Goal: Information Seeking & Learning: Find specific fact

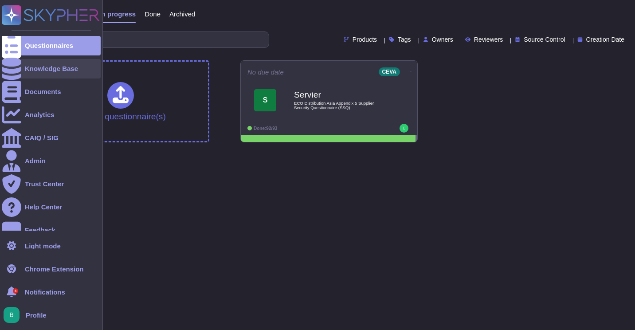
click at [17, 71] on div at bounding box center [11, 68] width 19 height 19
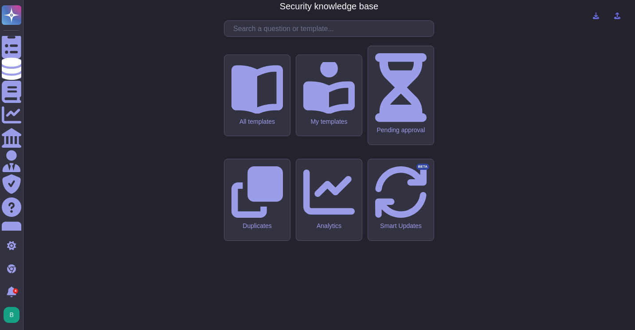
click at [281, 36] on input "text" at bounding box center [331, 29] width 205 height 16
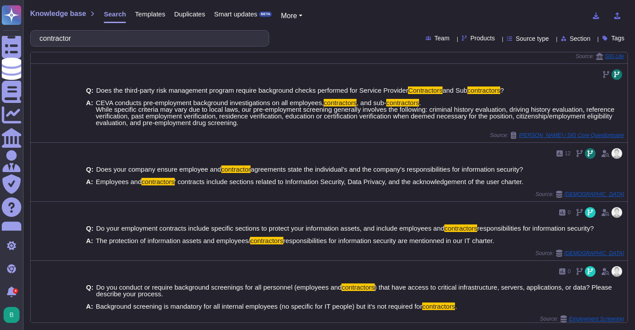
scroll to position [327, 0]
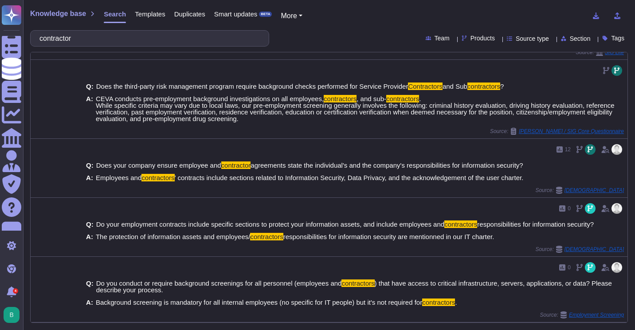
click at [207, 40] on input "contractor" at bounding box center [147, 39] width 225 height 16
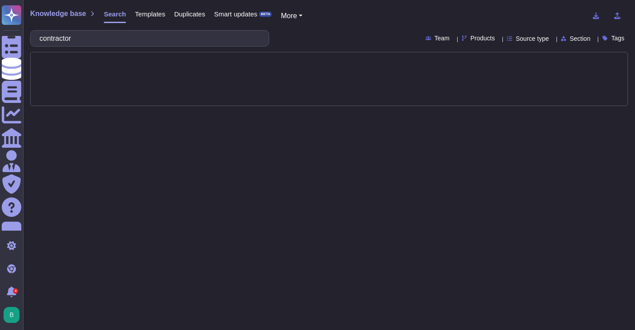
scroll to position [0, 0]
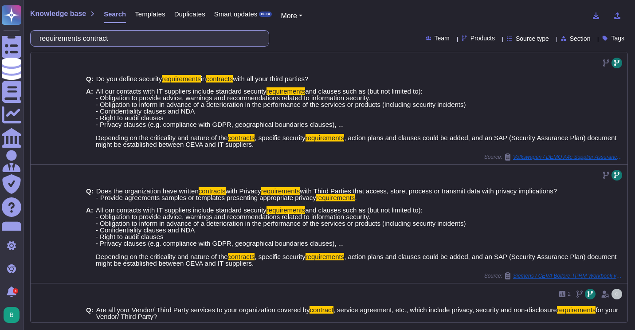
click at [170, 43] on input "requirements contract" at bounding box center [147, 39] width 225 height 16
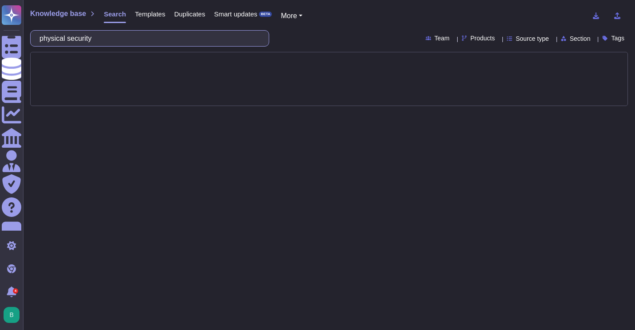
type input "physical security"
click at [498, 109] on icon at bounding box center [597, 165] width 199 height 113
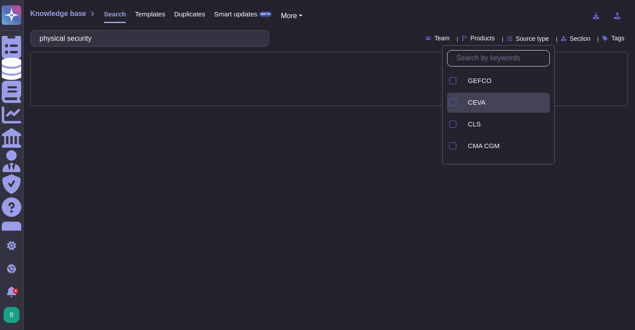
click at [453, 99] on div at bounding box center [452, 102] width 7 height 7
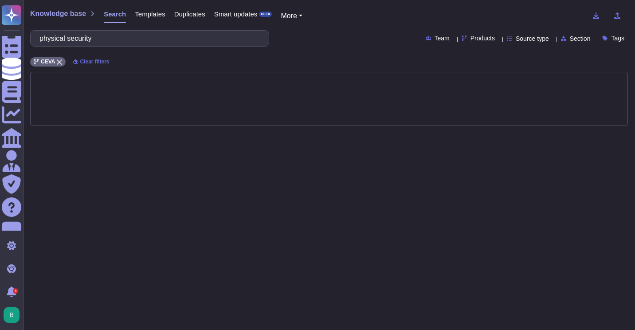
click at [451, 25] on div "Knowledge base Search Templates Duplicates Smart updates BETA More physical sec…" at bounding box center [329, 165] width 612 height 330
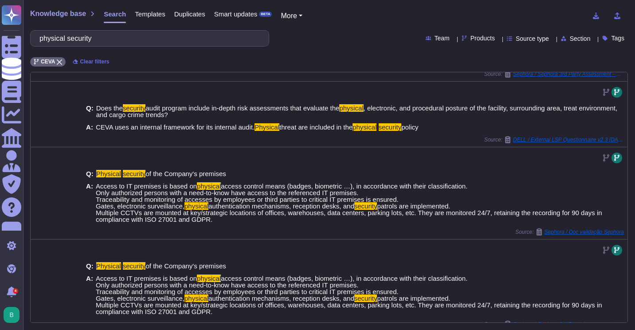
scroll to position [247, 0]
